Goal: Task Accomplishment & Management: Use online tool/utility

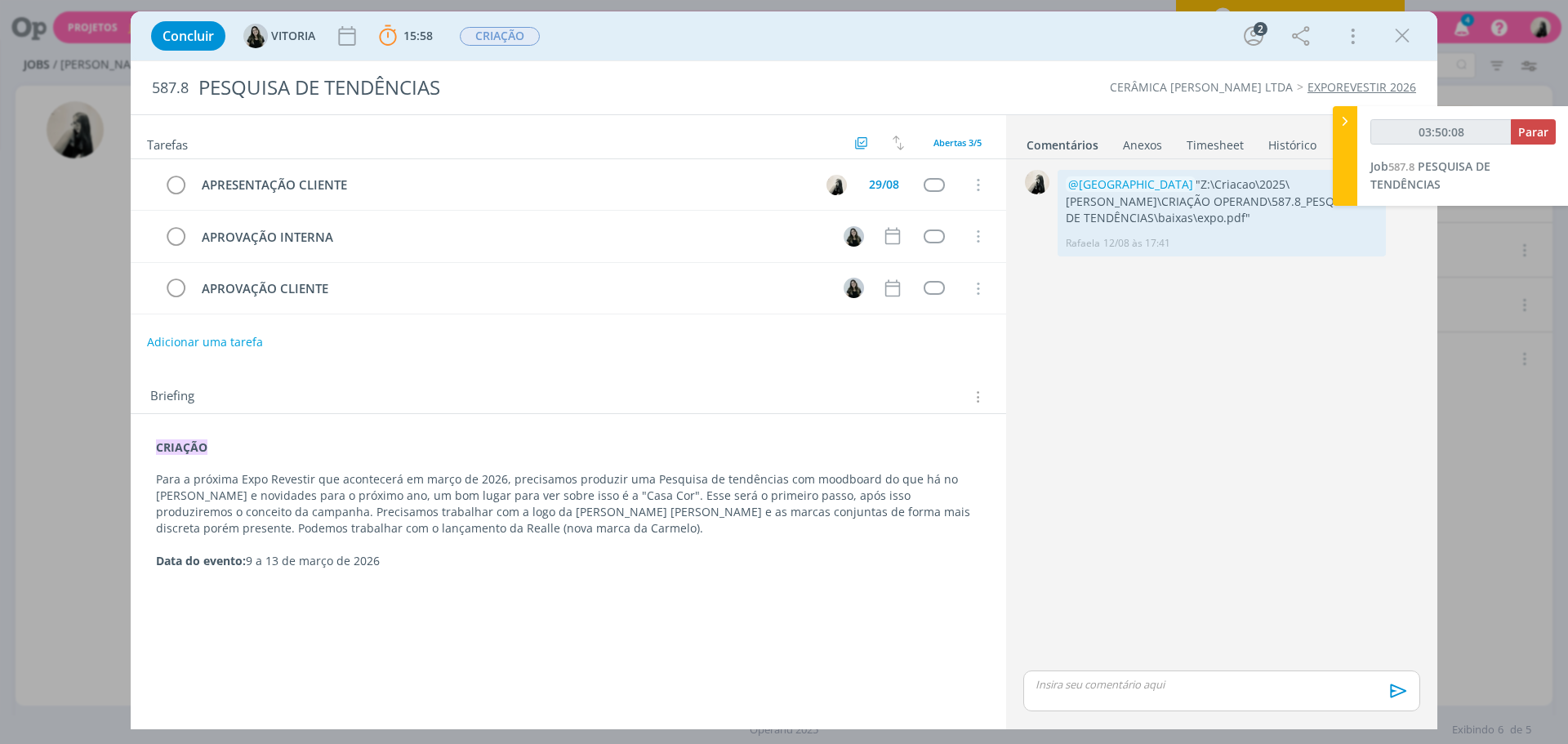
click at [1399, 36] on icon "dialog" at bounding box center [1402, 36] width 25 height 25
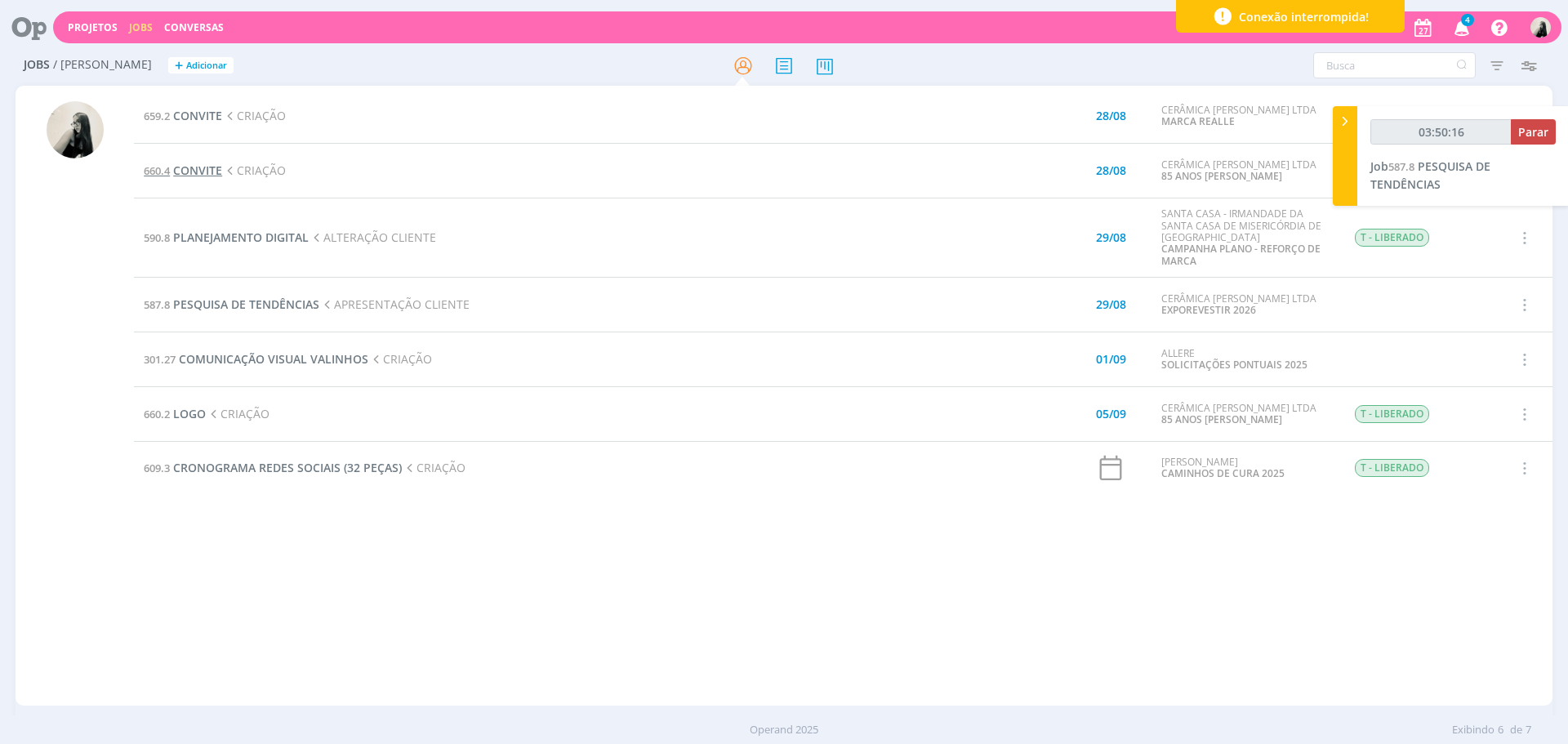
click at [211, 167] on span "CONVITE" at bounding box center [197, 170] width 49 height 15
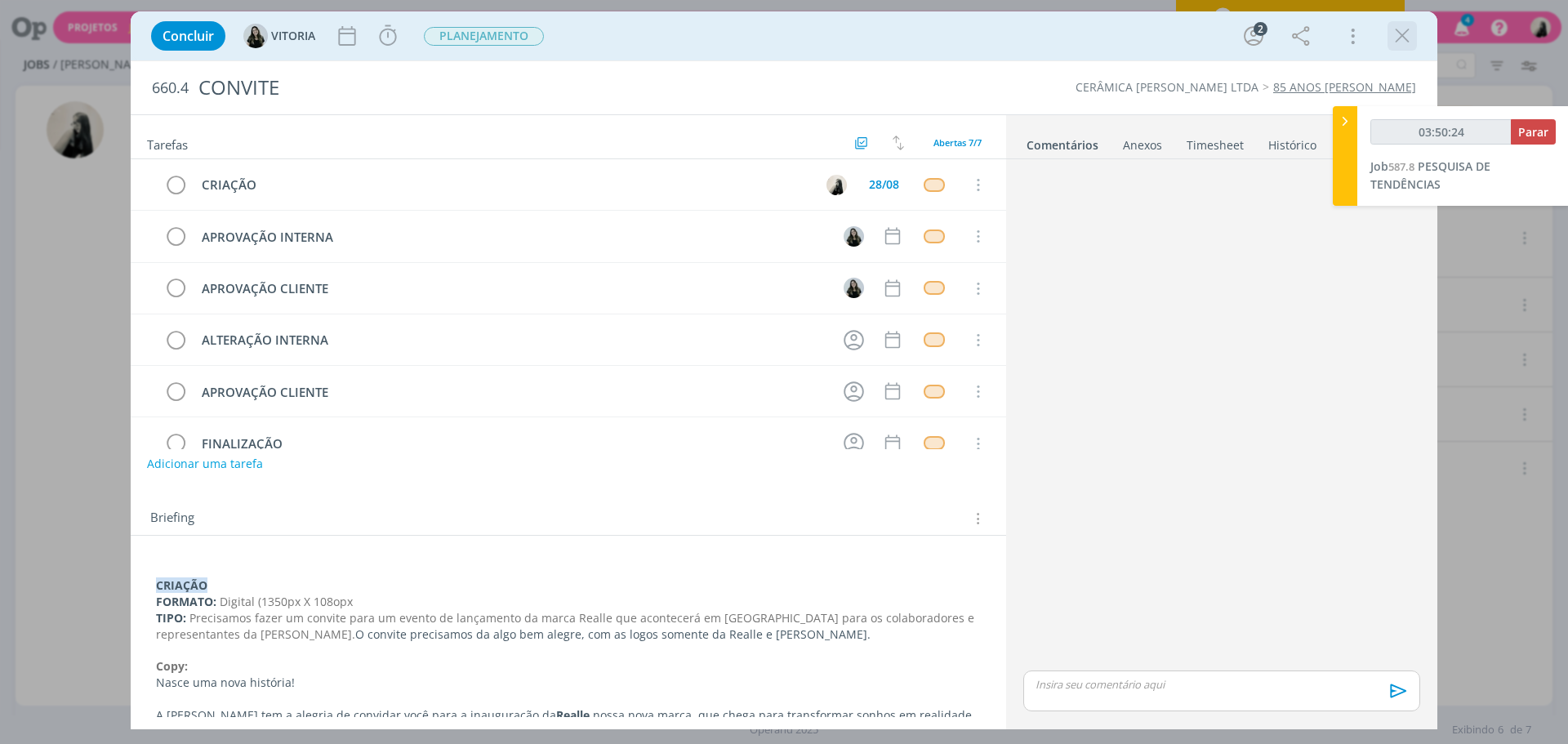
click at [1410, 38] on icon "dialog" at bounding box center [1402, 36] width 25 height 25
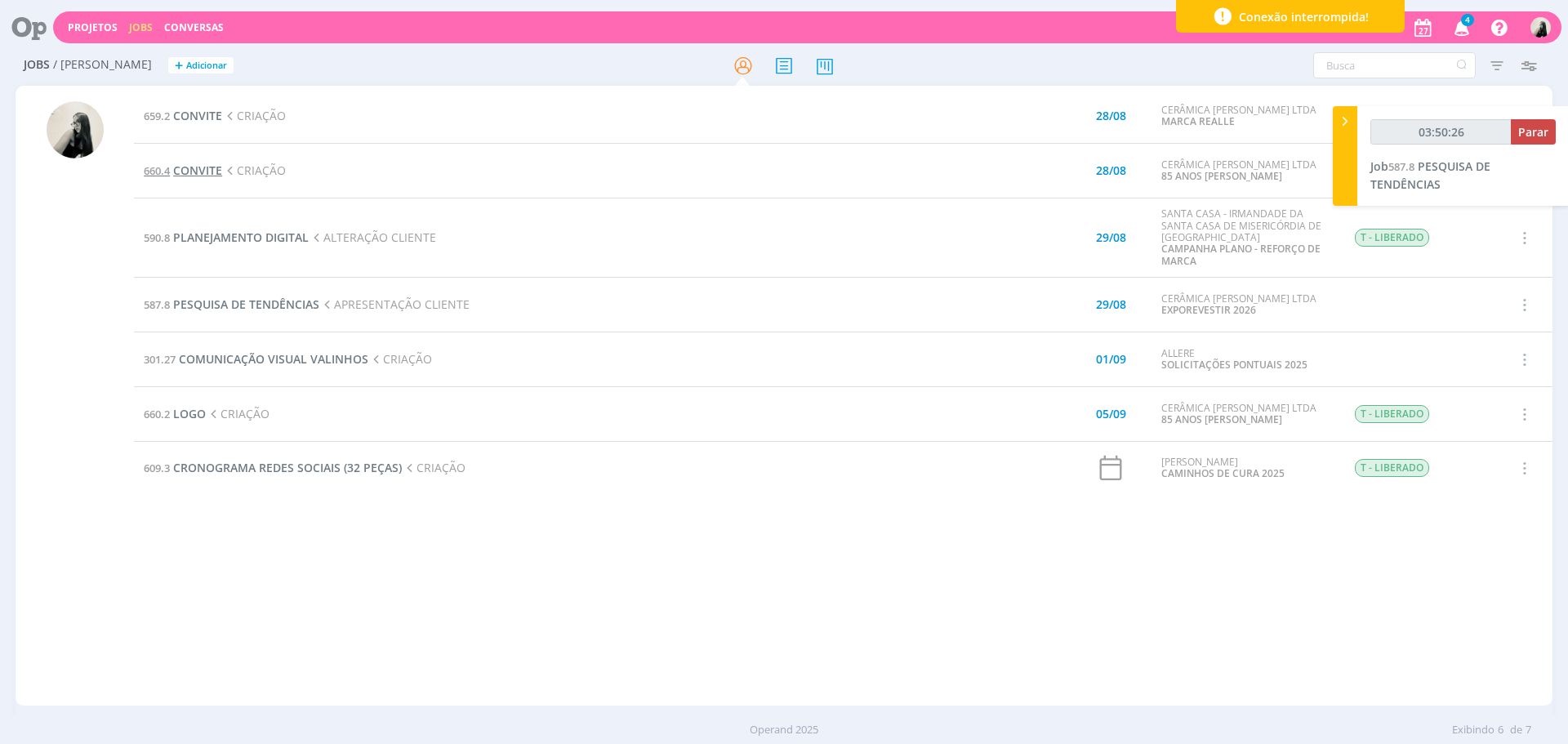
click at [192, 169] on span "CONVITE" at bounding box center [197, 170] width 49 height 15
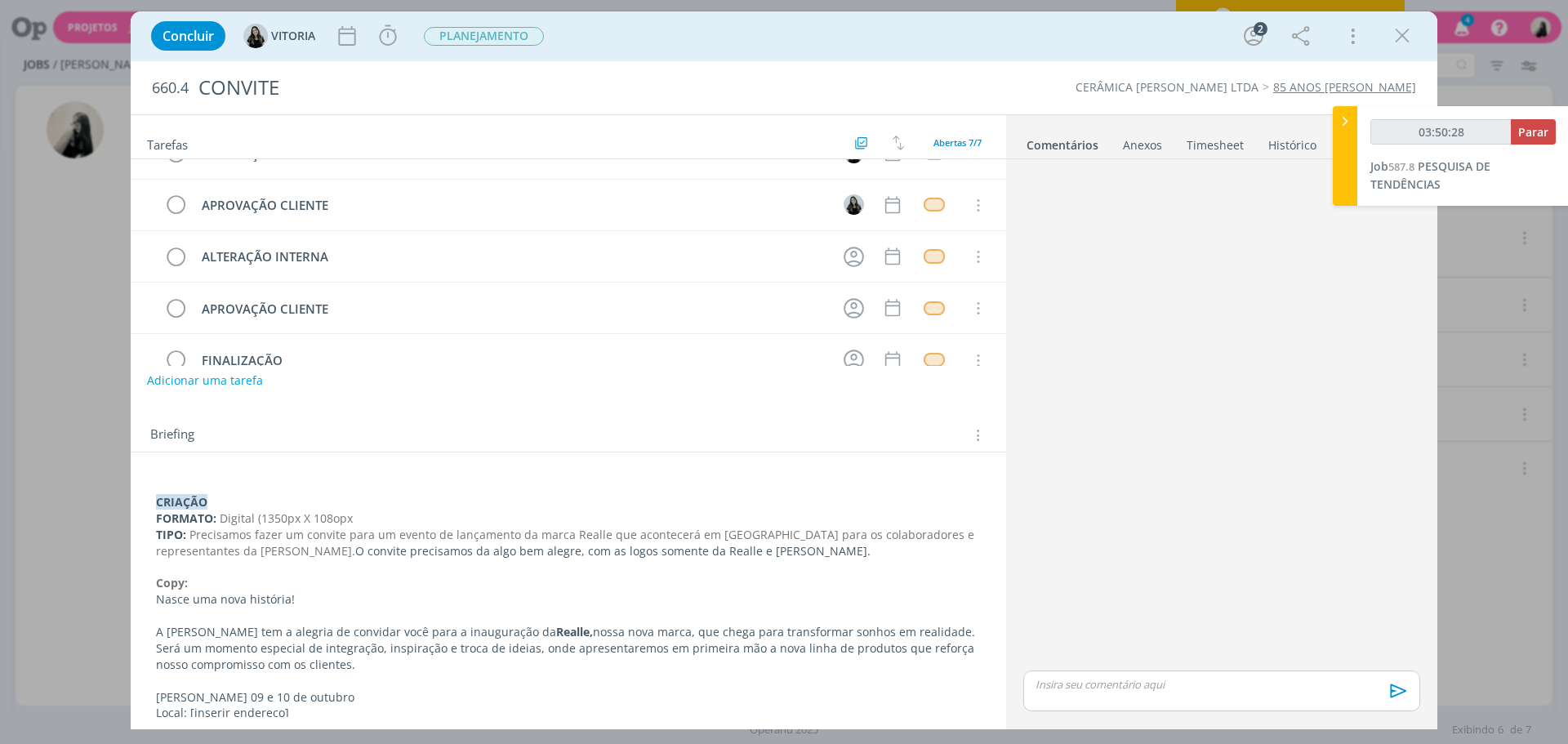
scroll to position [213, 0]
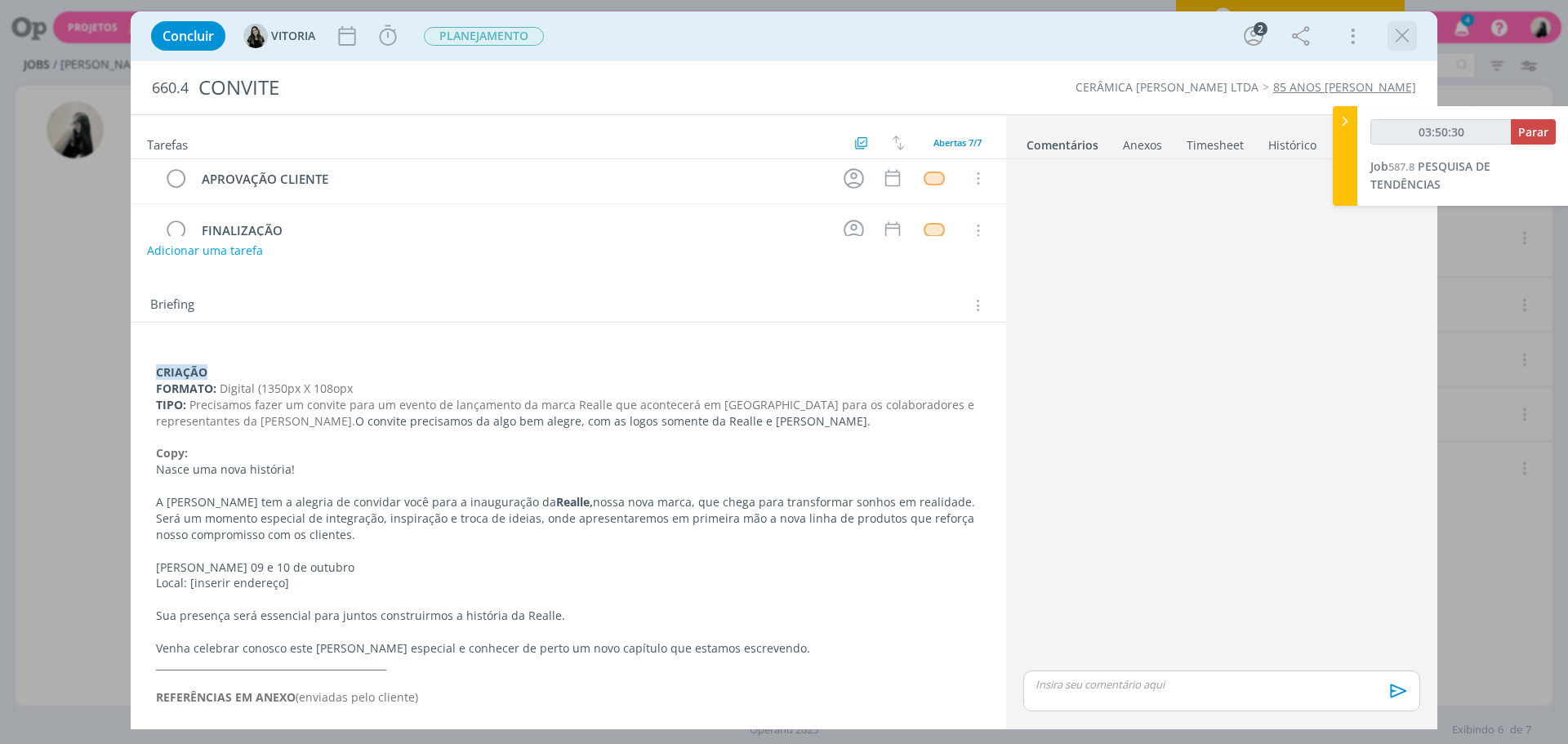
click at [1399, 35] on icon "dialog" at bounding box center [1402, 36] width 25 height 25
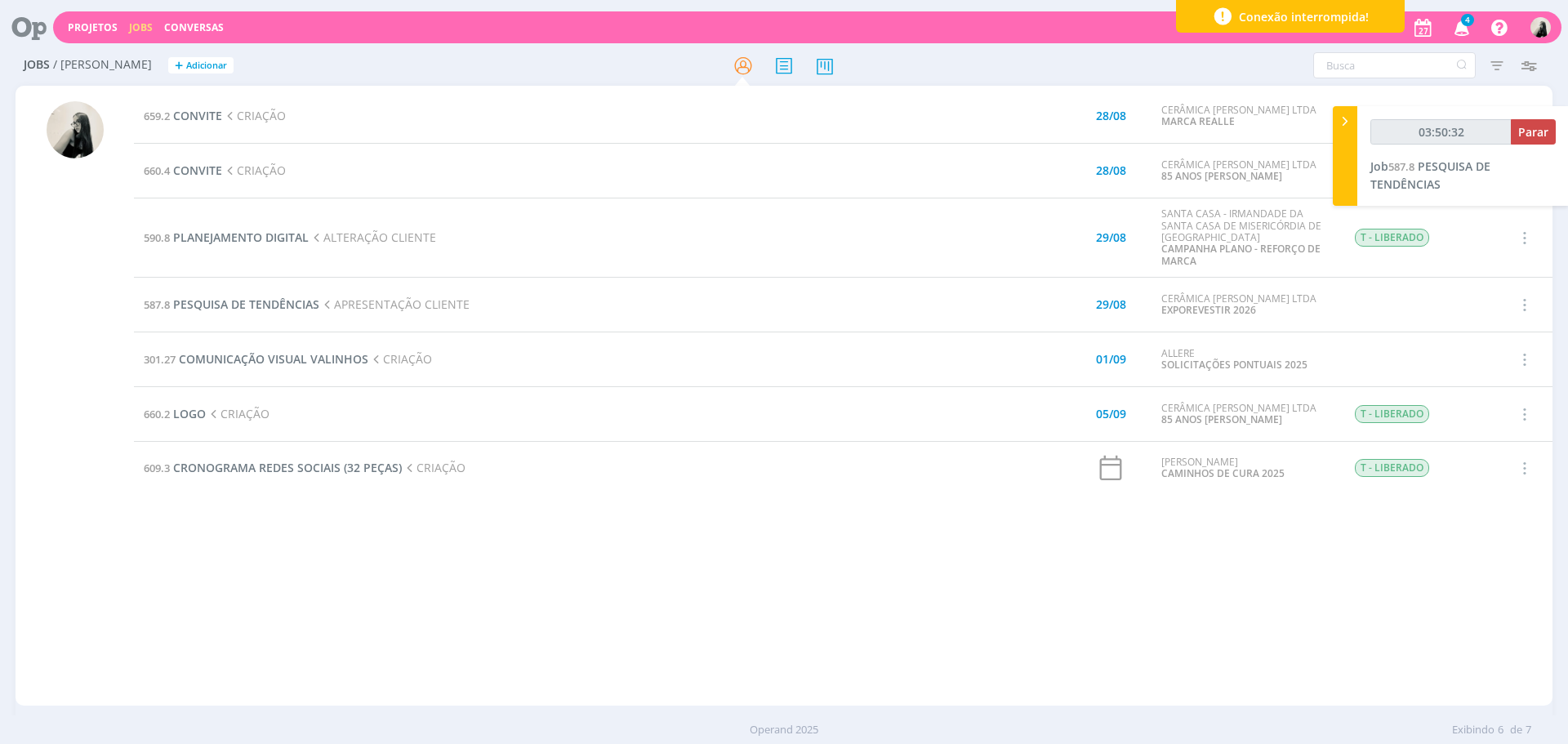
click at [622, 359] on td "301.27 COMUNICAÇÃO VISUAL VALINHOS CRIAÇÃO" at bounding box center [552, 359] width 838 height 54
click at [1471, 29] on icon "button" at bounding box center [1462, 26] width 29 height 28
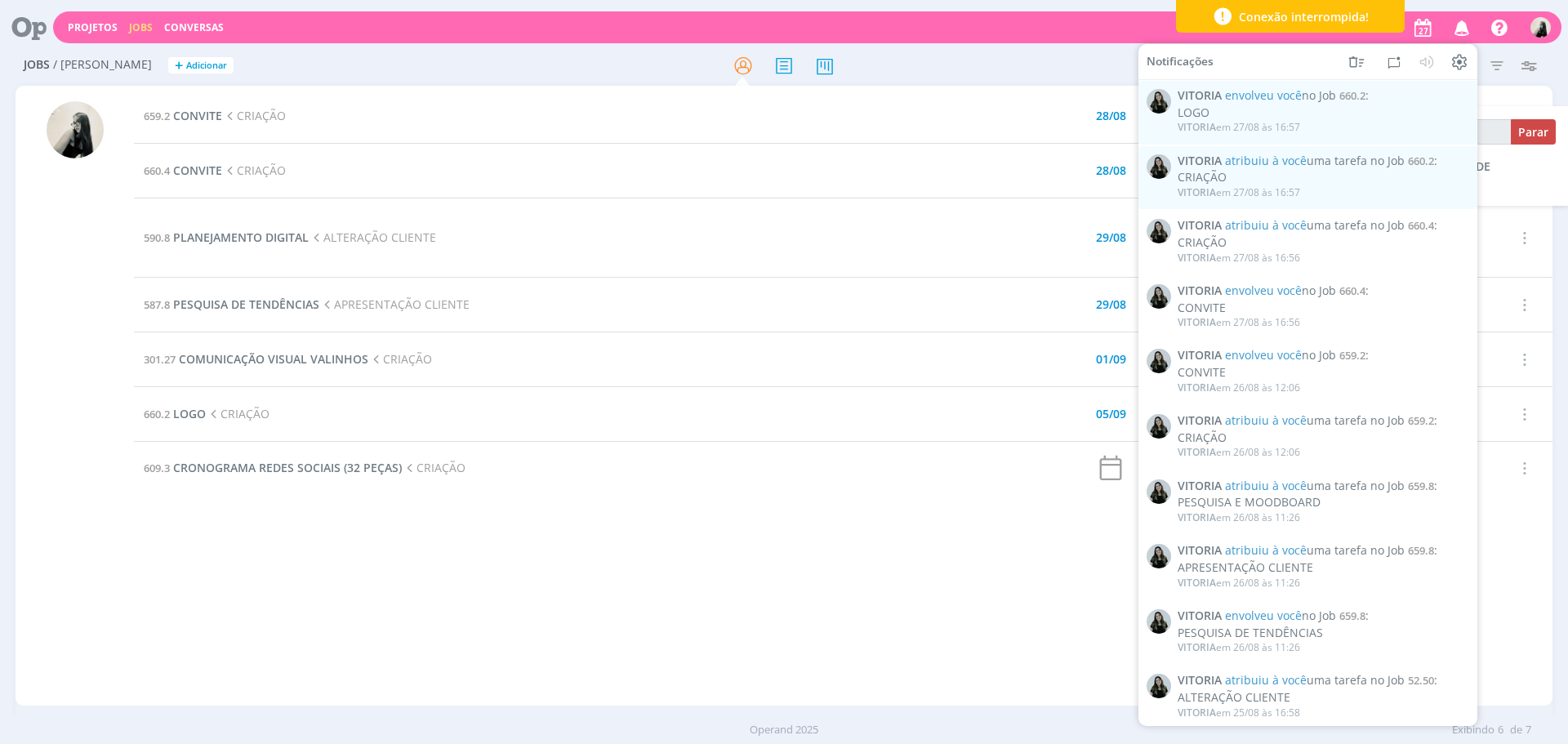
click at [1471, 29] on icon "button" at bounding box center [1462, 26] width 29 height 28
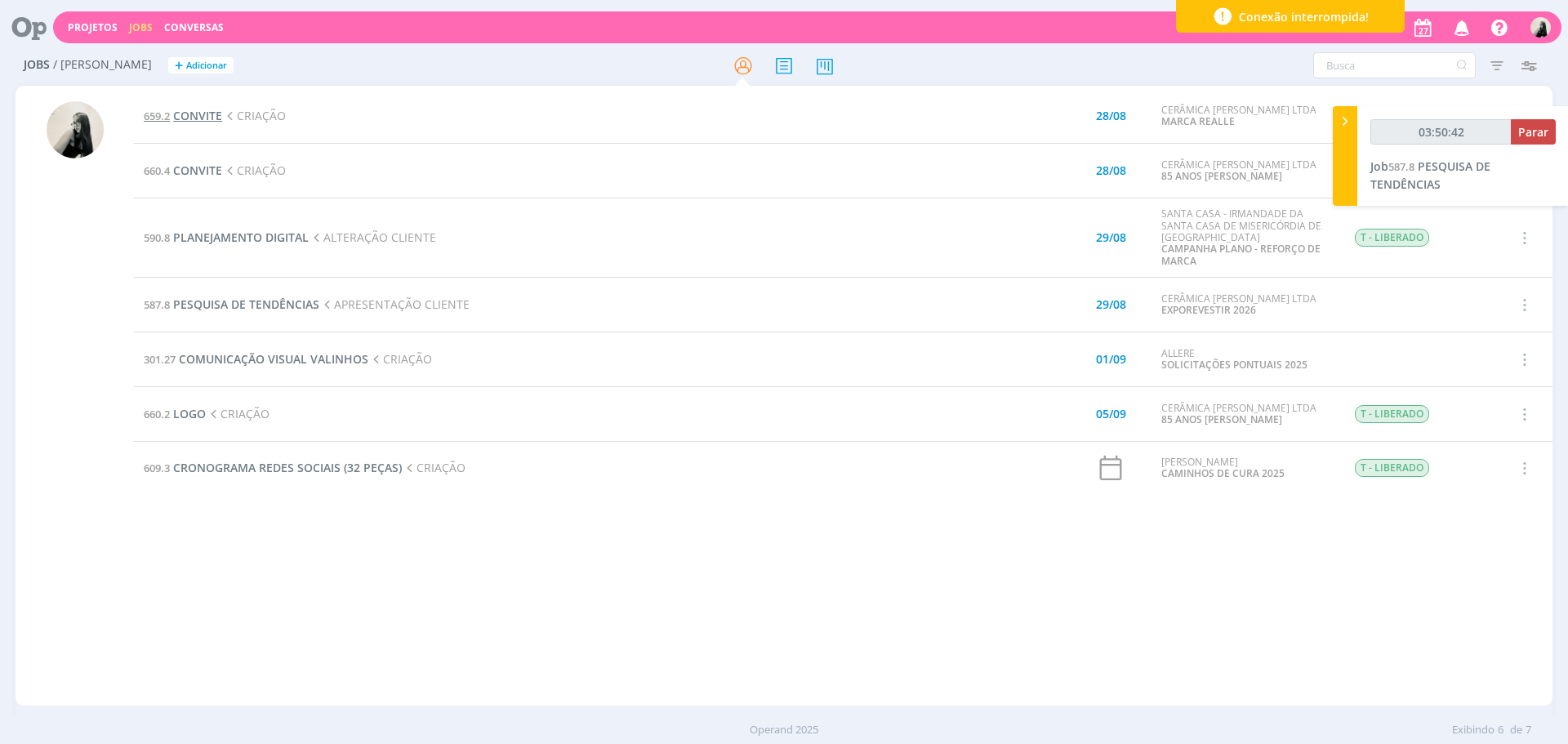
click at [207, 120] on span "CONVITE" at bounding box center [197, 116] width 49 height 15
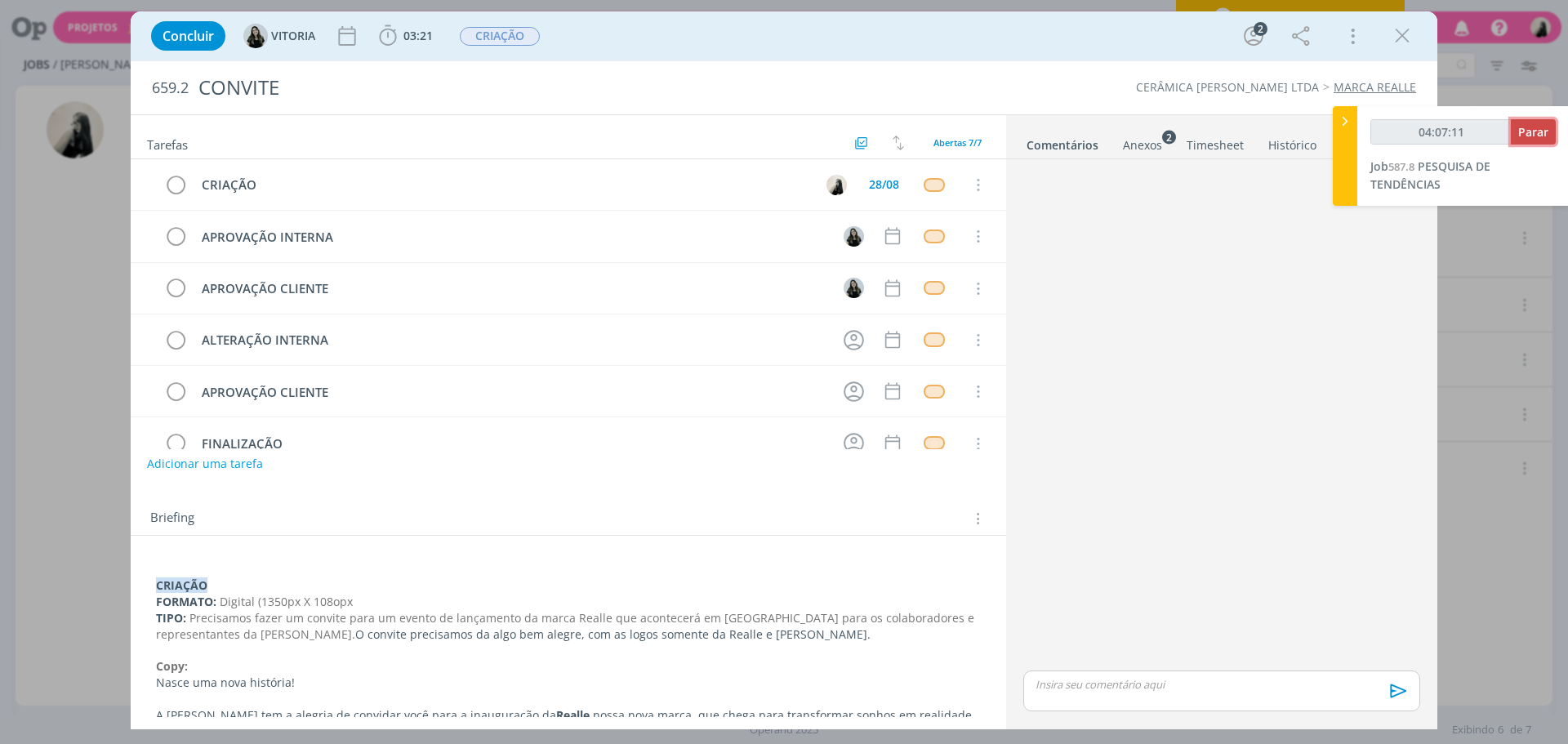
click at [1526, 130] on span "Parar" at bounding box center [1532, 132] width 30 height 15
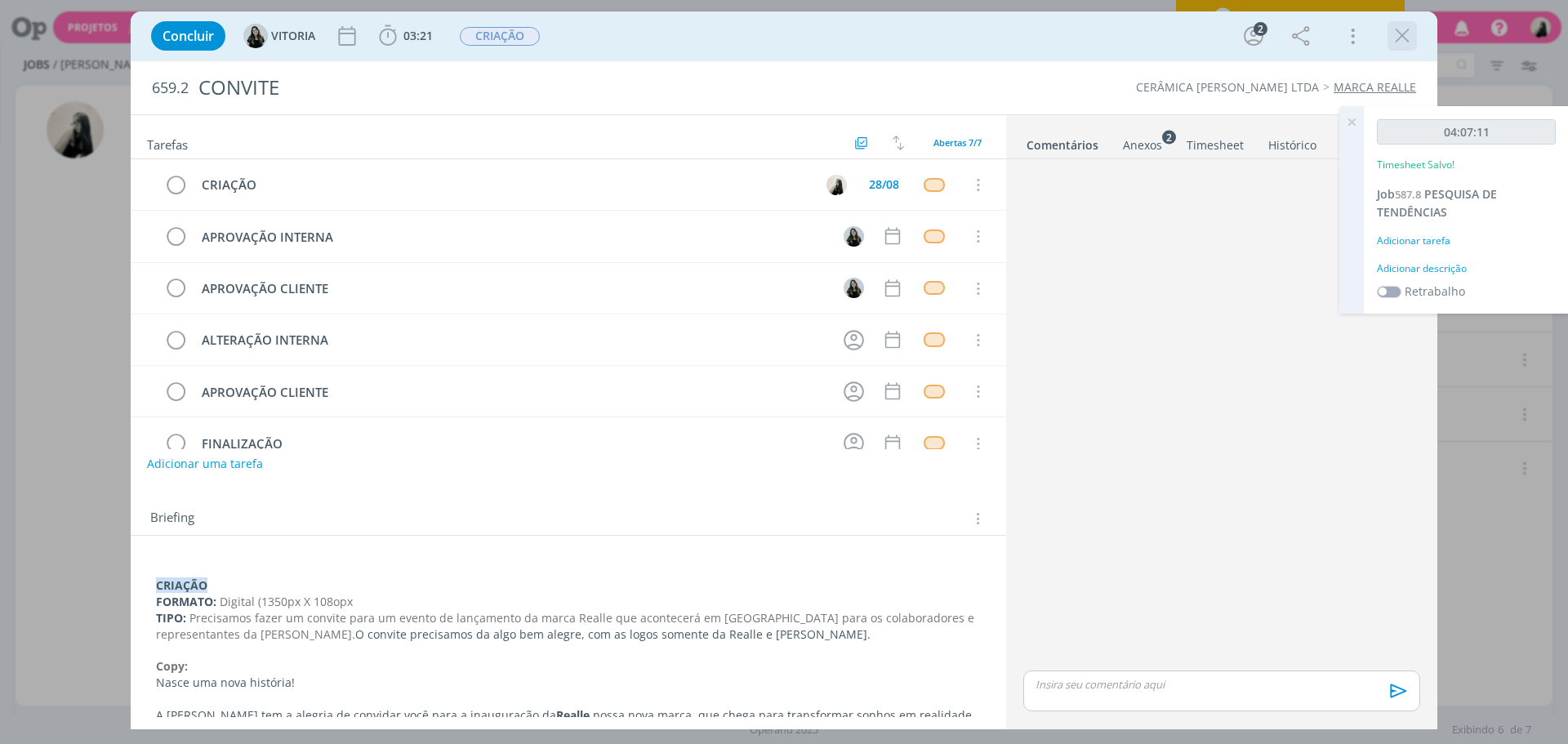
type input "04:08:00"
click at [1405, 37] on icon "dialog" at bounding box center [1402, 36] width 25 height 25
